Goal: Transaction & Acquisition: Book appointment/travel/reservation

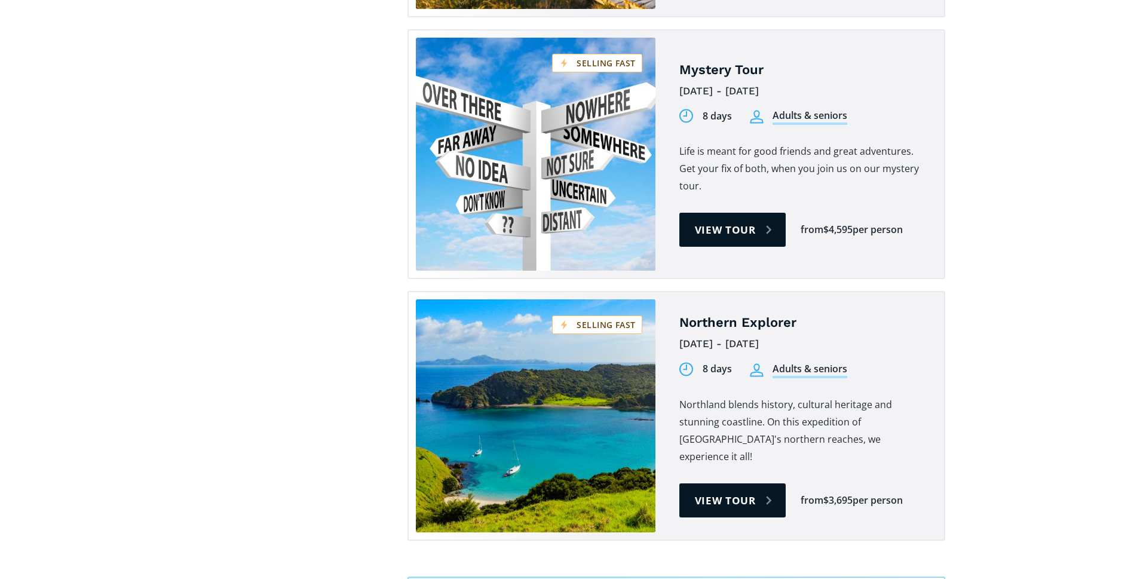
scroll to position [1852, 0]
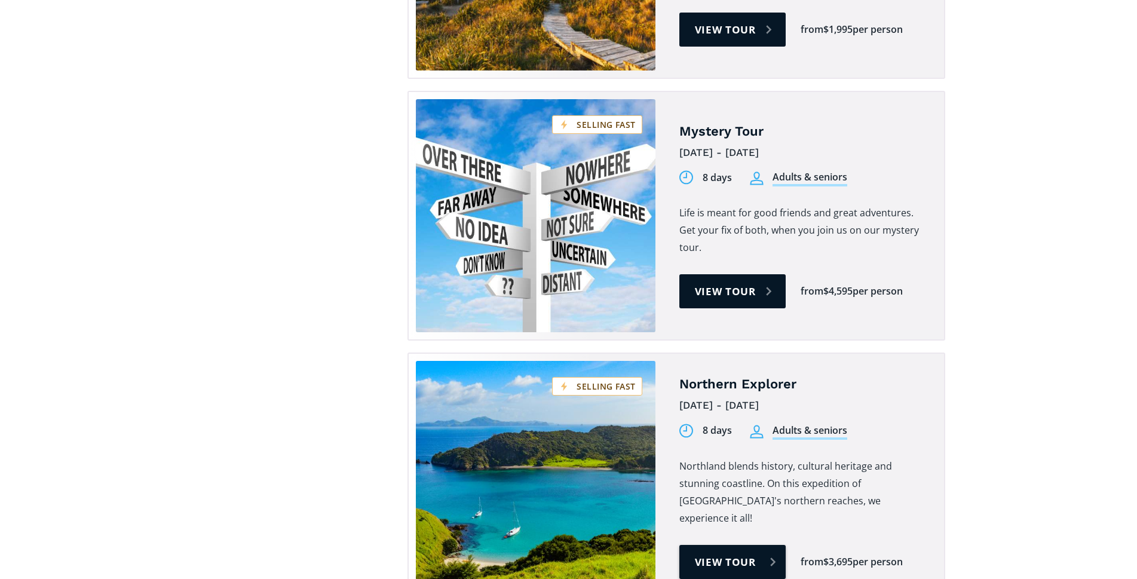
click at [721, 545] on link "View tour" at bounding box center [732, 562] width 107 height 34
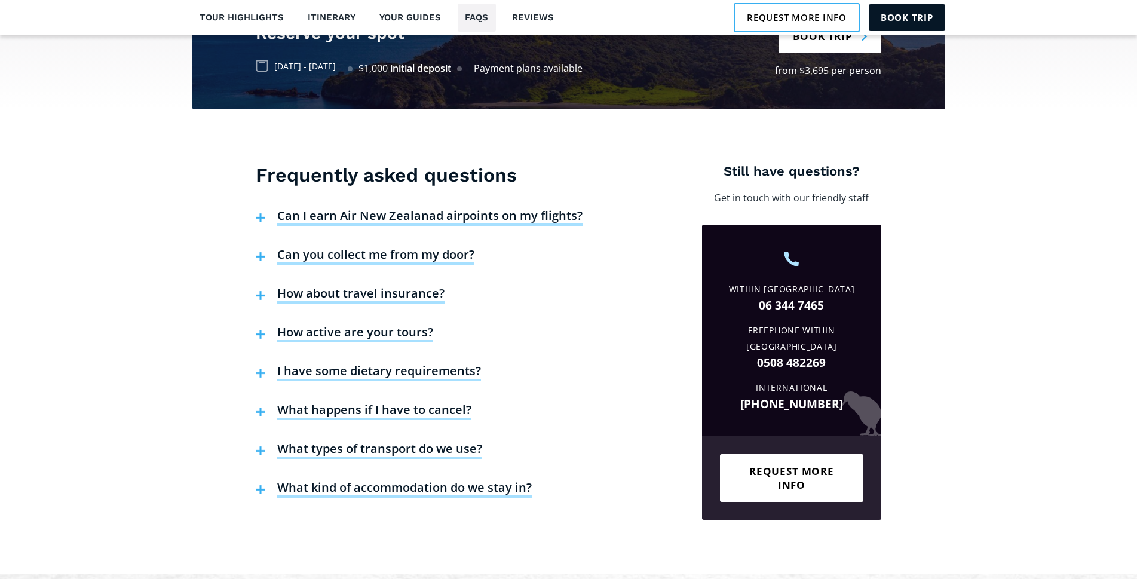
scroll to position [2748, 0]
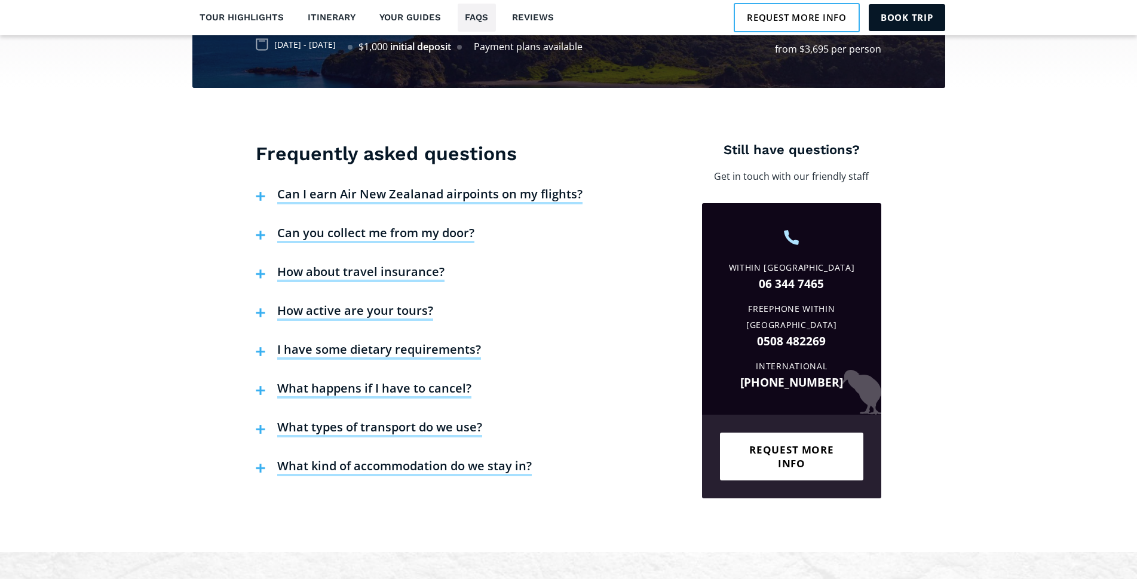
click at [329, 225] on h4 "Can you collect me from my door?" at bounding box center [375, 234] width 197 height 18
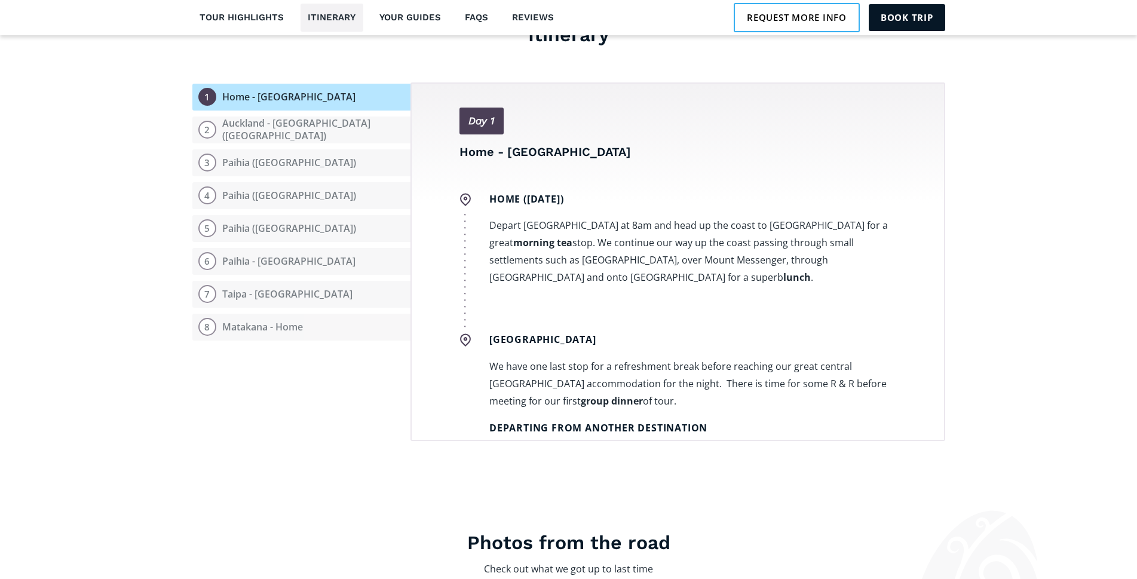
scroll to position [1434, 0]
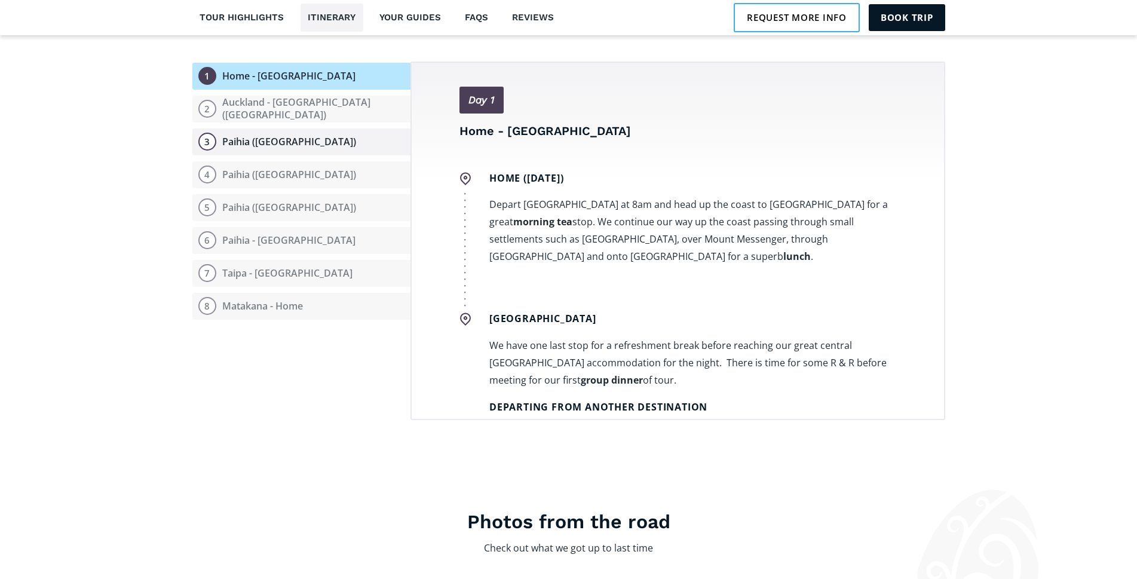
click at [202, 133] on div "3" at bounding box center [207, 142] width 18 height 18
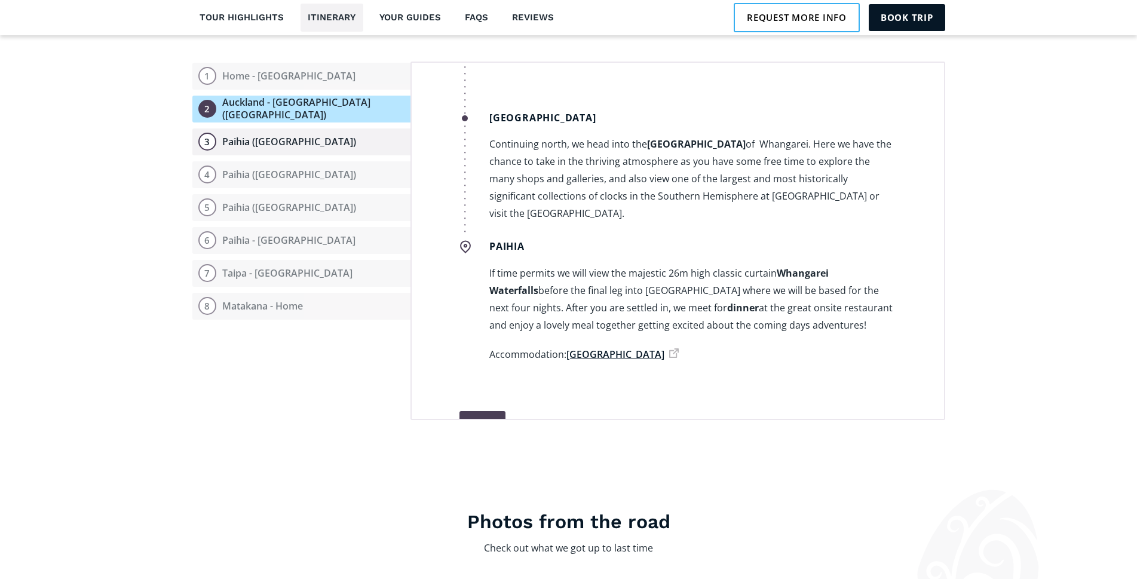
scroll to position [993, 0]
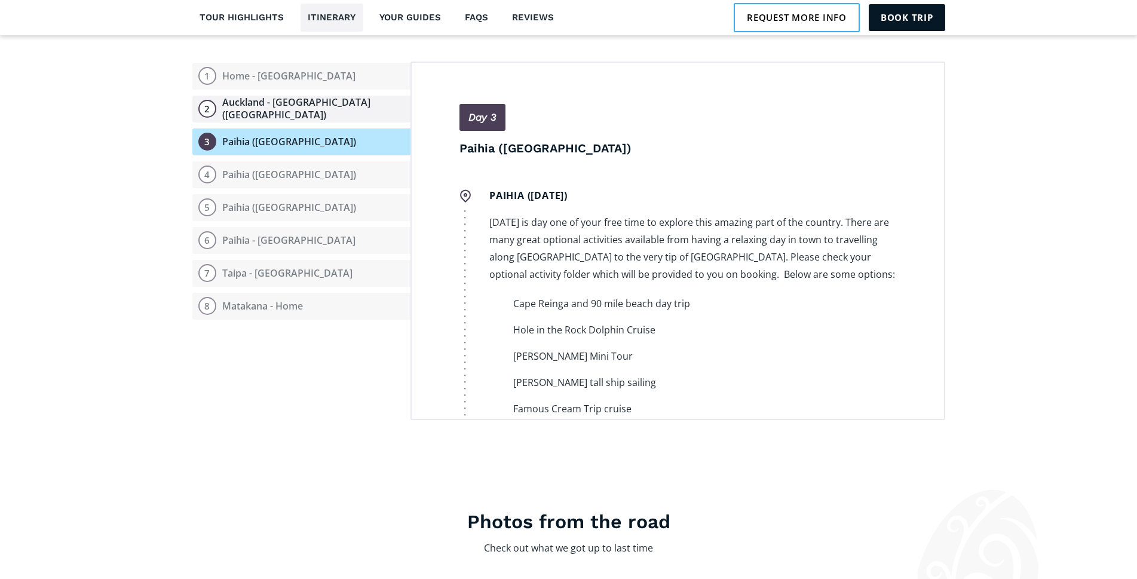
click at [205, 100] on div "2" at bounding box center [207, 109] width 18 height 18
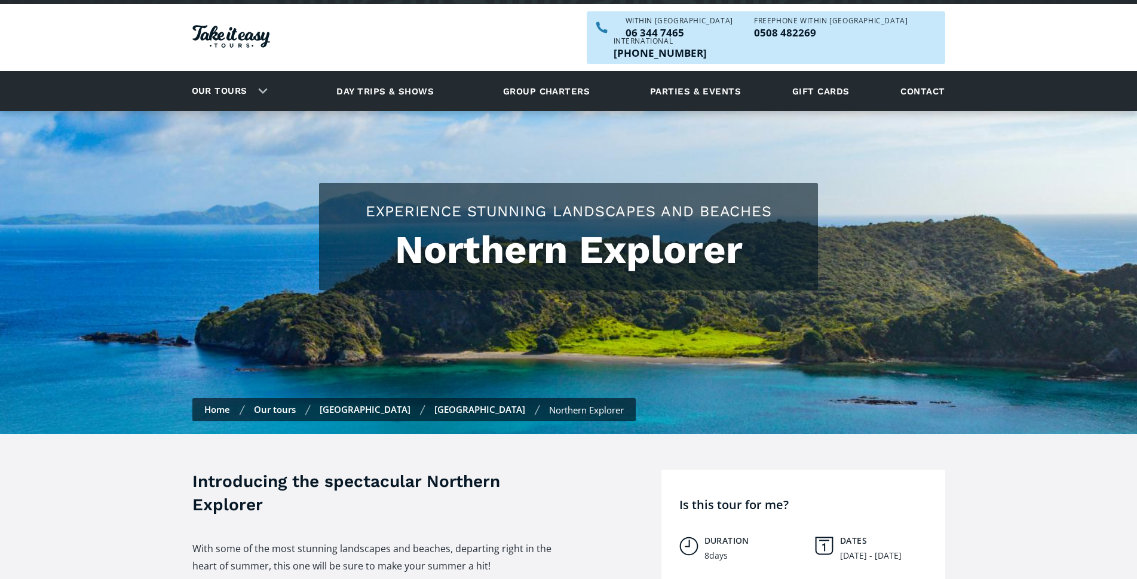
scroll to position [0, 0]
